Goal: Navigation & Orientation: Find specific page/section

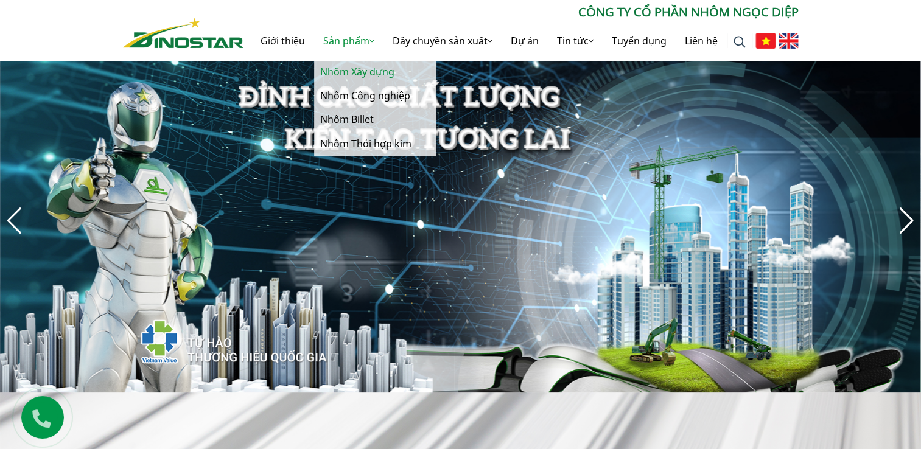
click at [372, 72] on link "Nhôm Xây dựng" at bounding box center [375, 72] width 122 height 24
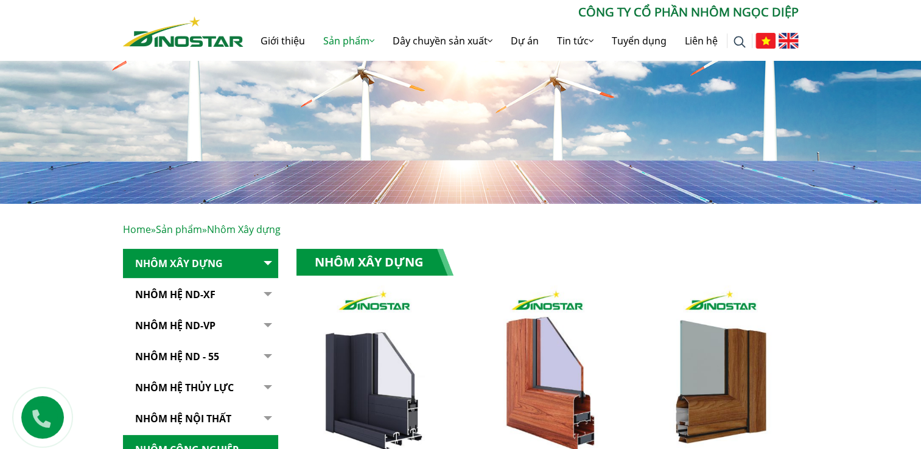
scroll to position [61, 0]
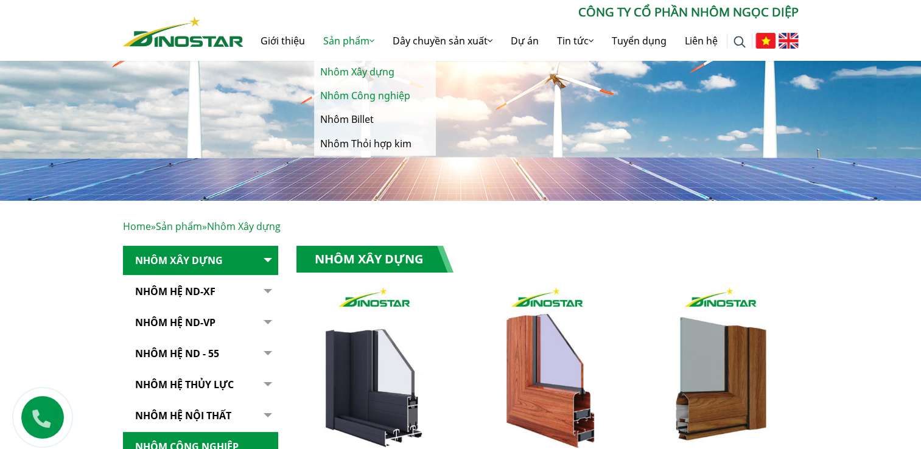
click at [344, 99] on link "Nhôm Công nghiệp" at bounding box center [375, 96] width 122 height 24
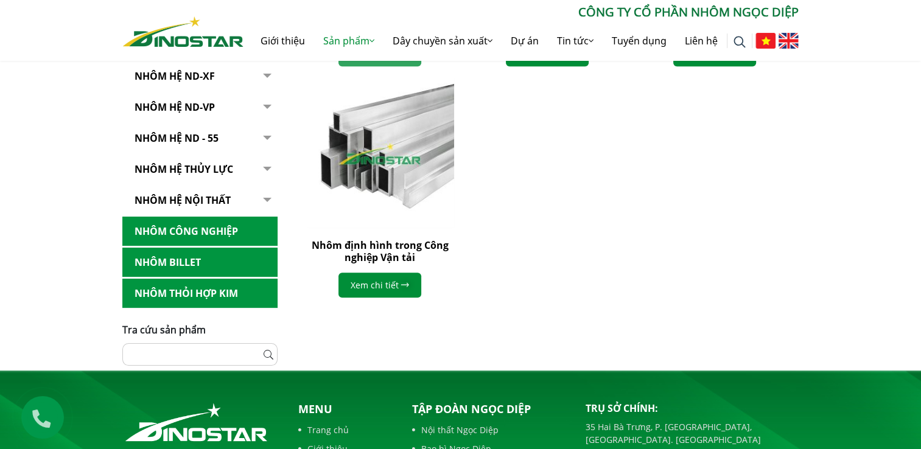
scroll to position [426, 0]
